Goal: Ask a question

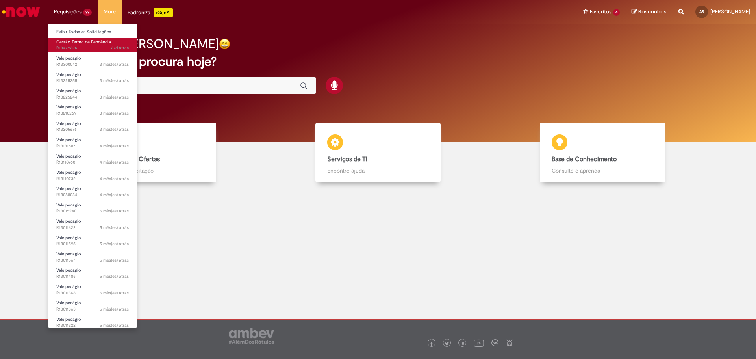
click at [78, 44] on span "Gestão Termo de Pendência" at bounding box center [83, 42] width 55 height 6
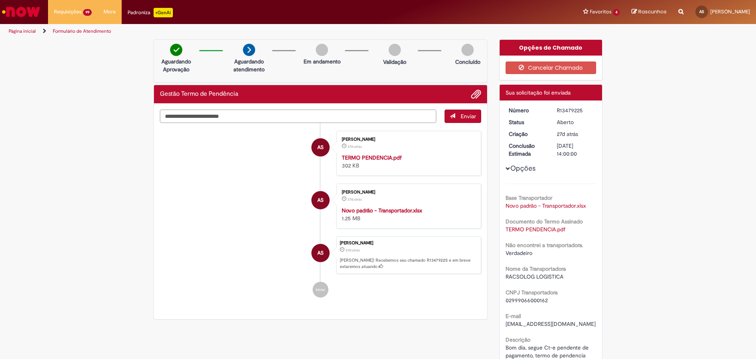
click at [384, 113] on textarea "Digite sua mensagem aqui..." at bounding box center [298, 115] width 276 height 13
type textarea "**********"
click at [459, 120] on button "Enviar" at bounding box center [463, 115] width 37 height 13
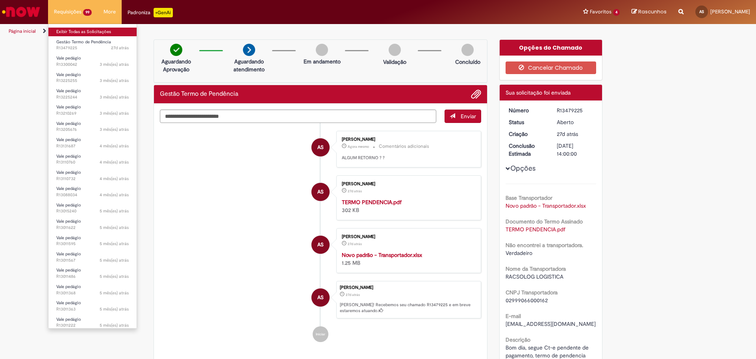
click at [91, 32] on link "Exibir Todas as Solicitações" at bounding box center [92, 32] width 88 height 9
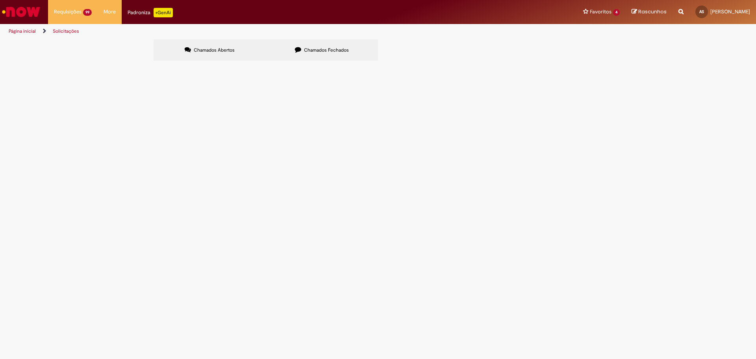
click at [315, 52] on span "Chamados Fechados" at bounding box center [326, 50] width 45 height 6
click at [0, 0] on span "Para finalizar o cadastro junto ao time do UNIDOCS, estou precisando do print d…" at bounding box center [0, 0] width 0 height 0
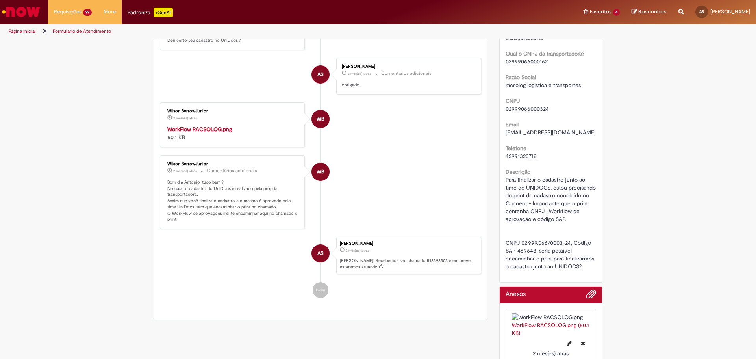
scroll to position [158, 0]
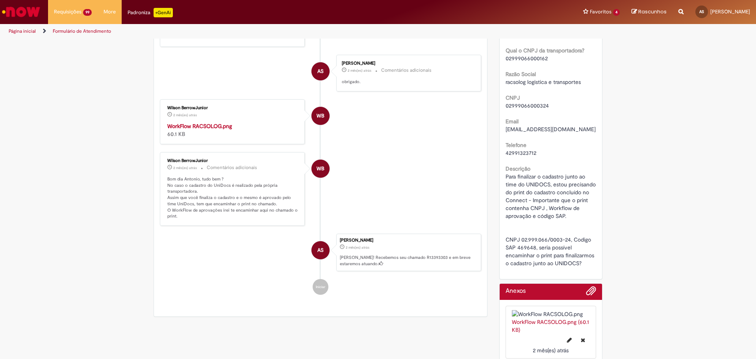
click at [235, 122] on img "Histórico de tíquete" at bounding box center [232, 122] width 131 height 0
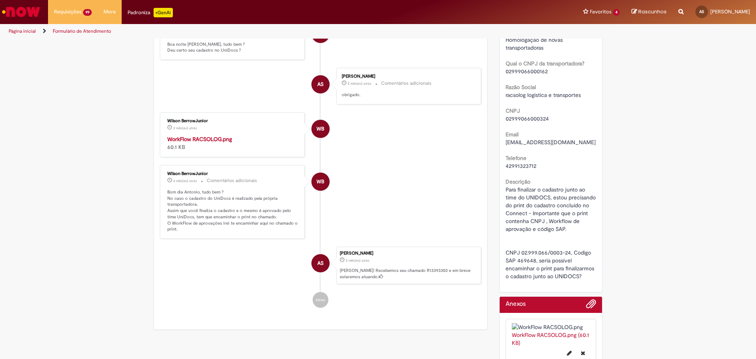
scroll to position [232, 0]
